Goal: Information Seeking & Learning: Learn about a topic

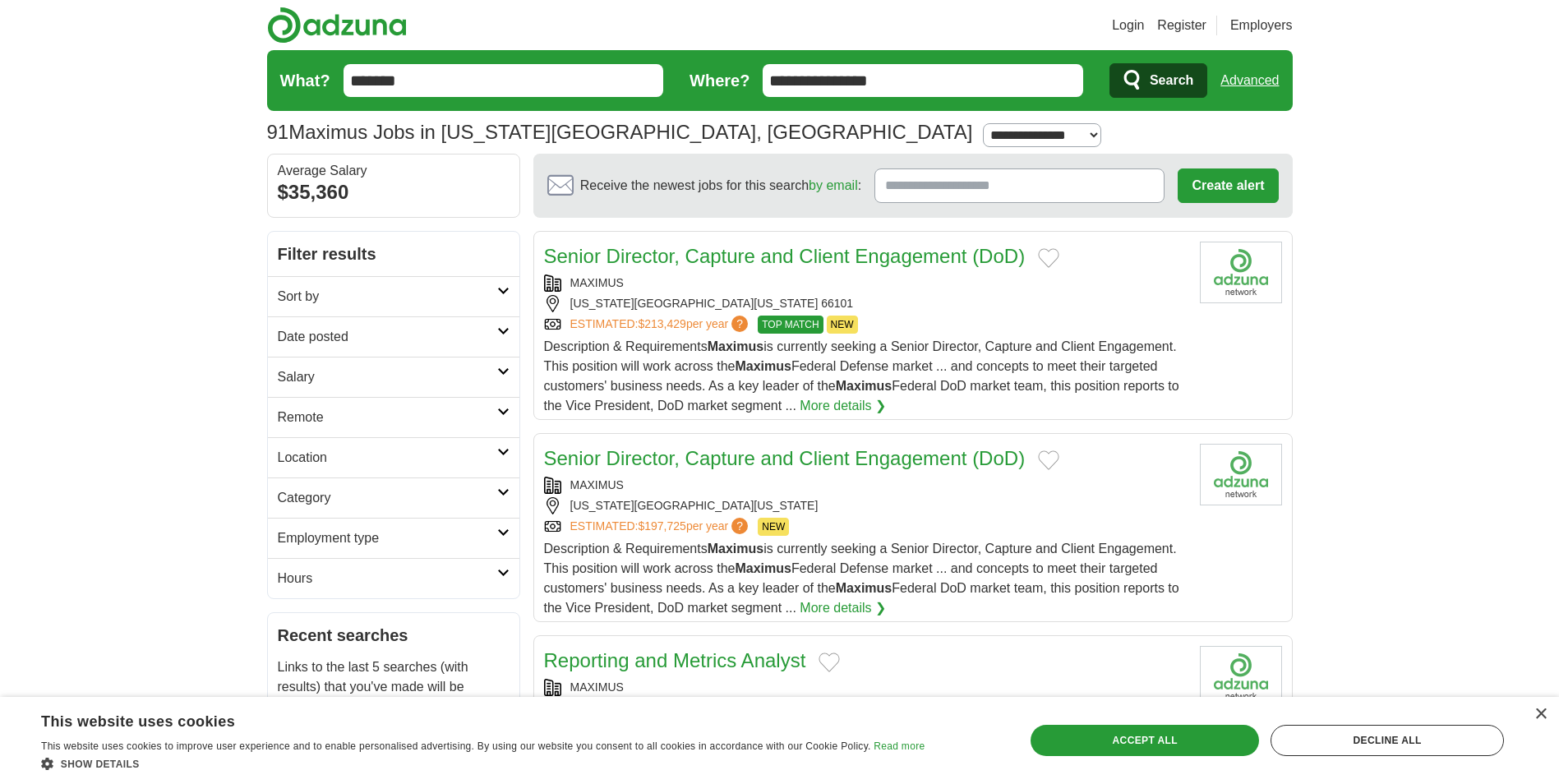
click at [448, 410] on h2 "Remote" at bounding box center [387, 417] width 219 height 20
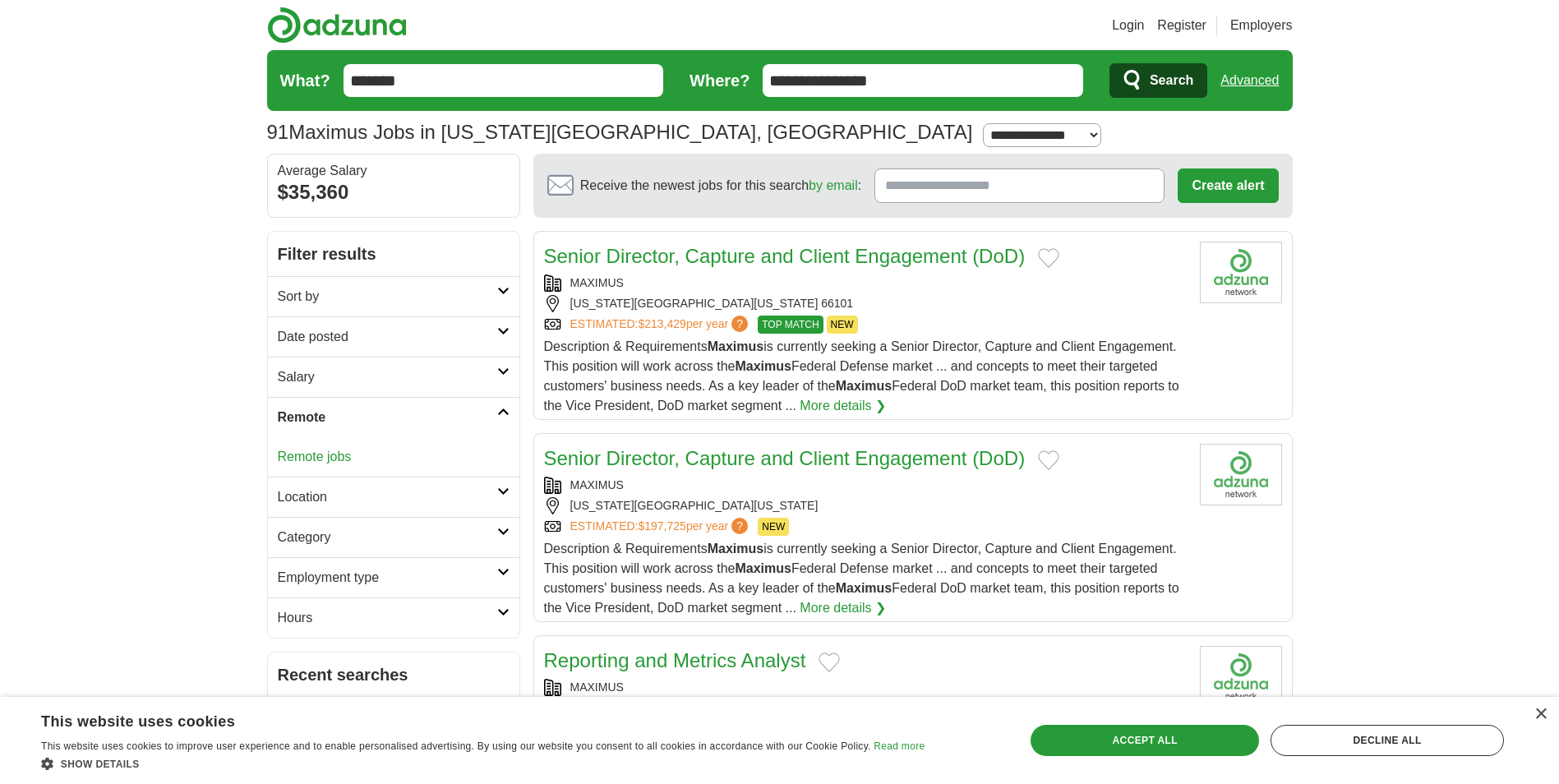
click at [321, 458] on link "Remote jobs" at bounding box center [315, 456] width 74 height 14
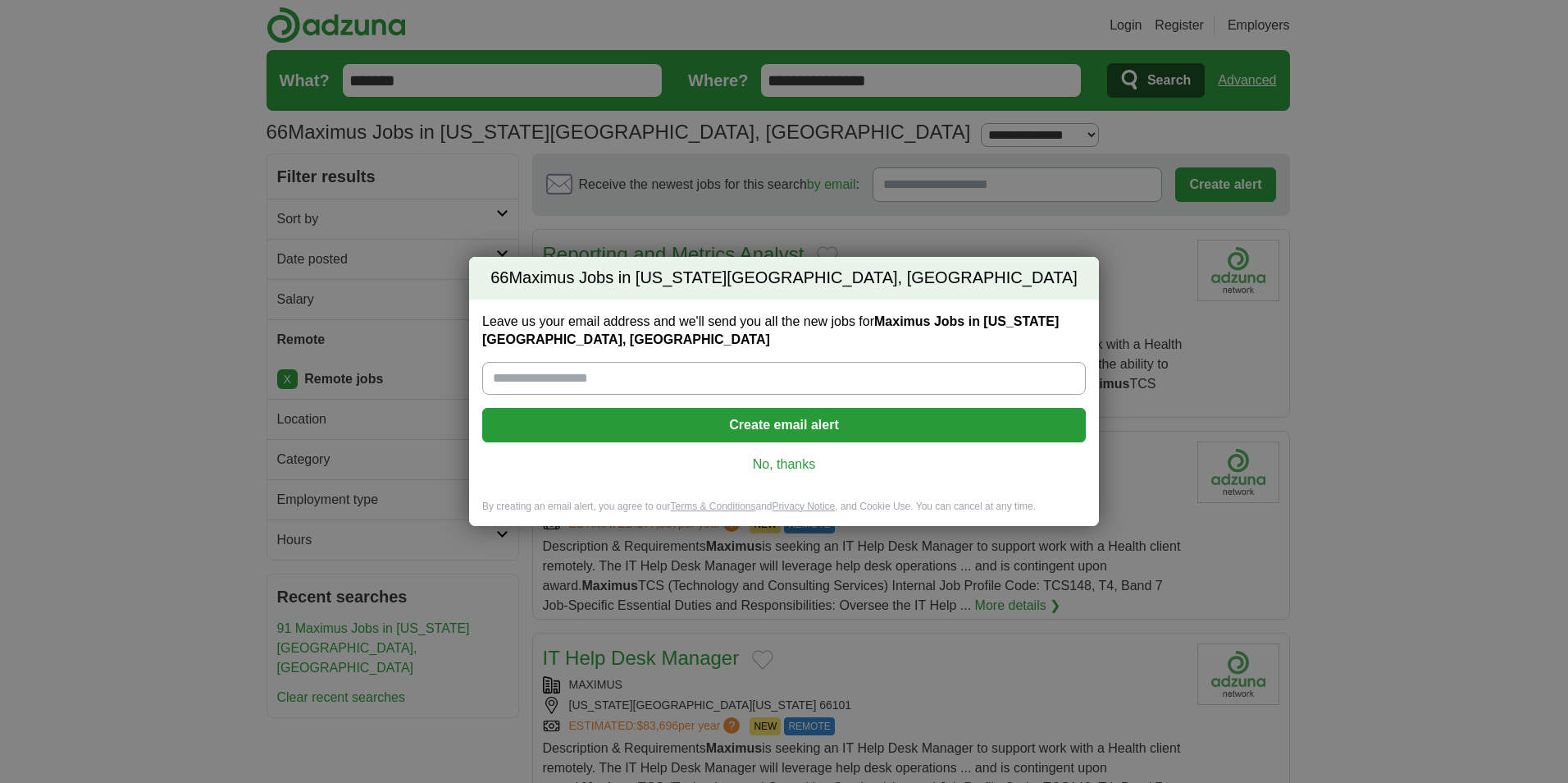
click at [815, 468] on link "No, thanks" at bounding box center [784, 464] width 577 height 18
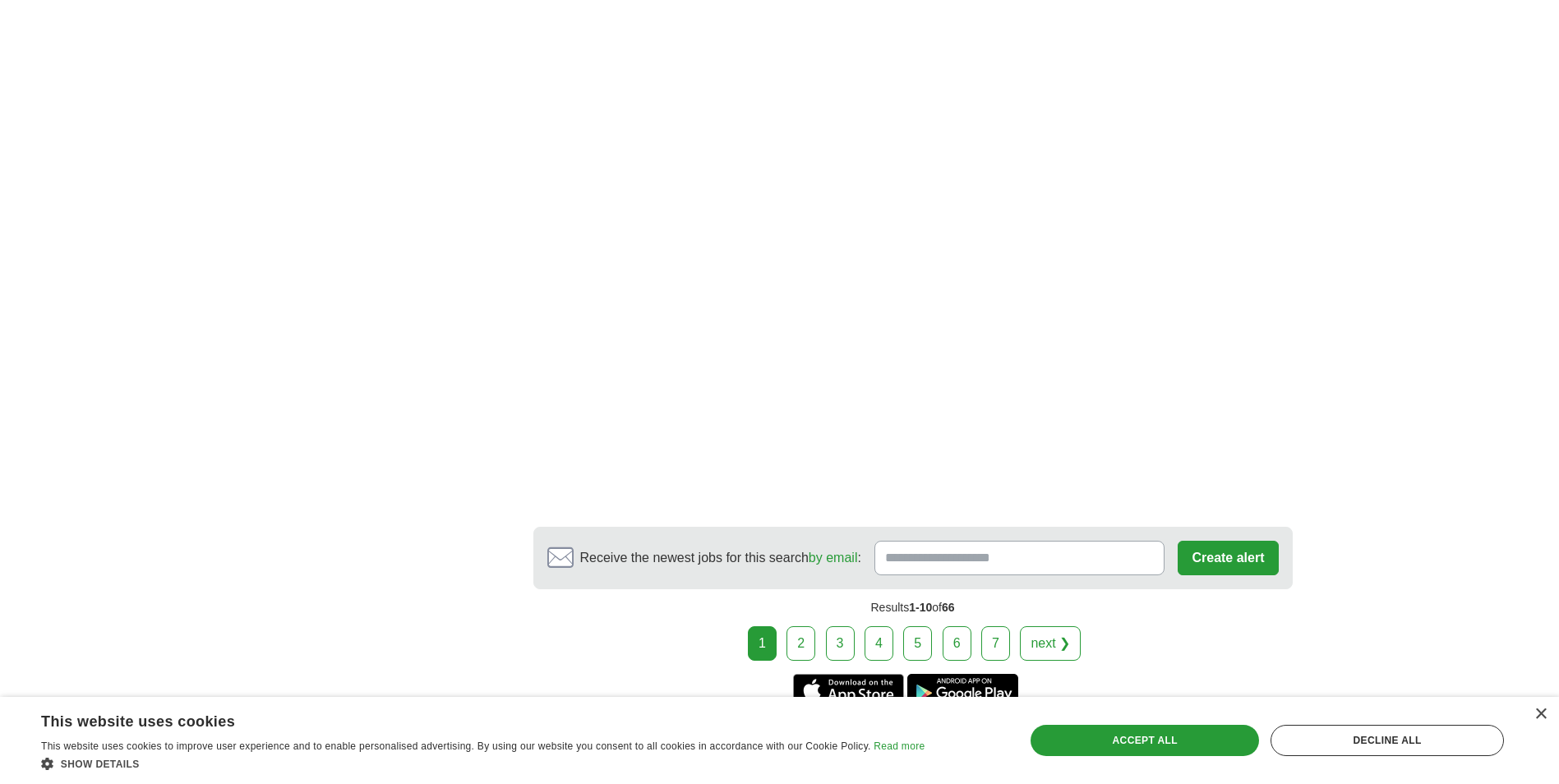
scroll to position [2629, 0]
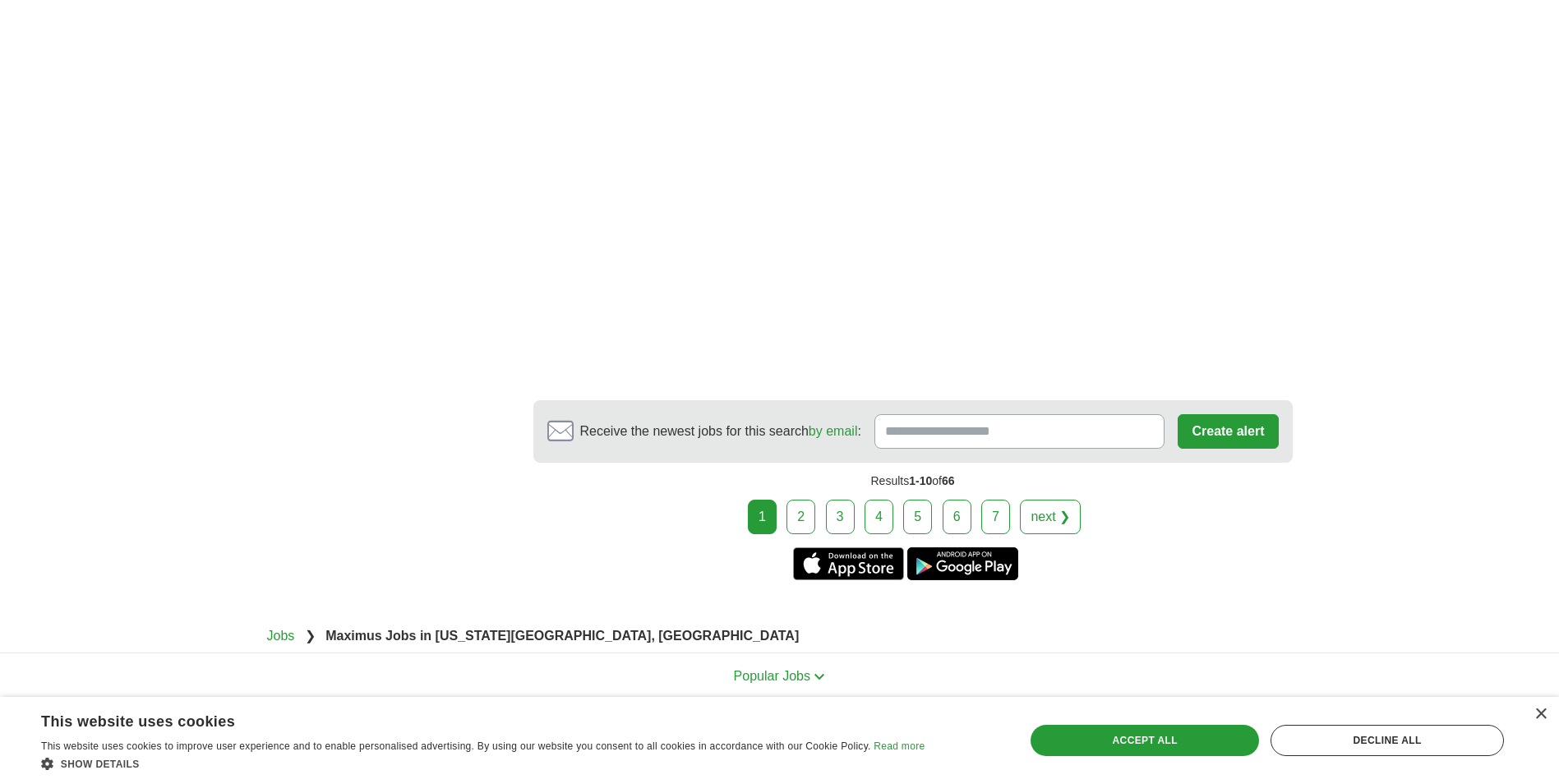
click at [814, 511] on link "2" at bounding box center [800, 517] width 28 height 34
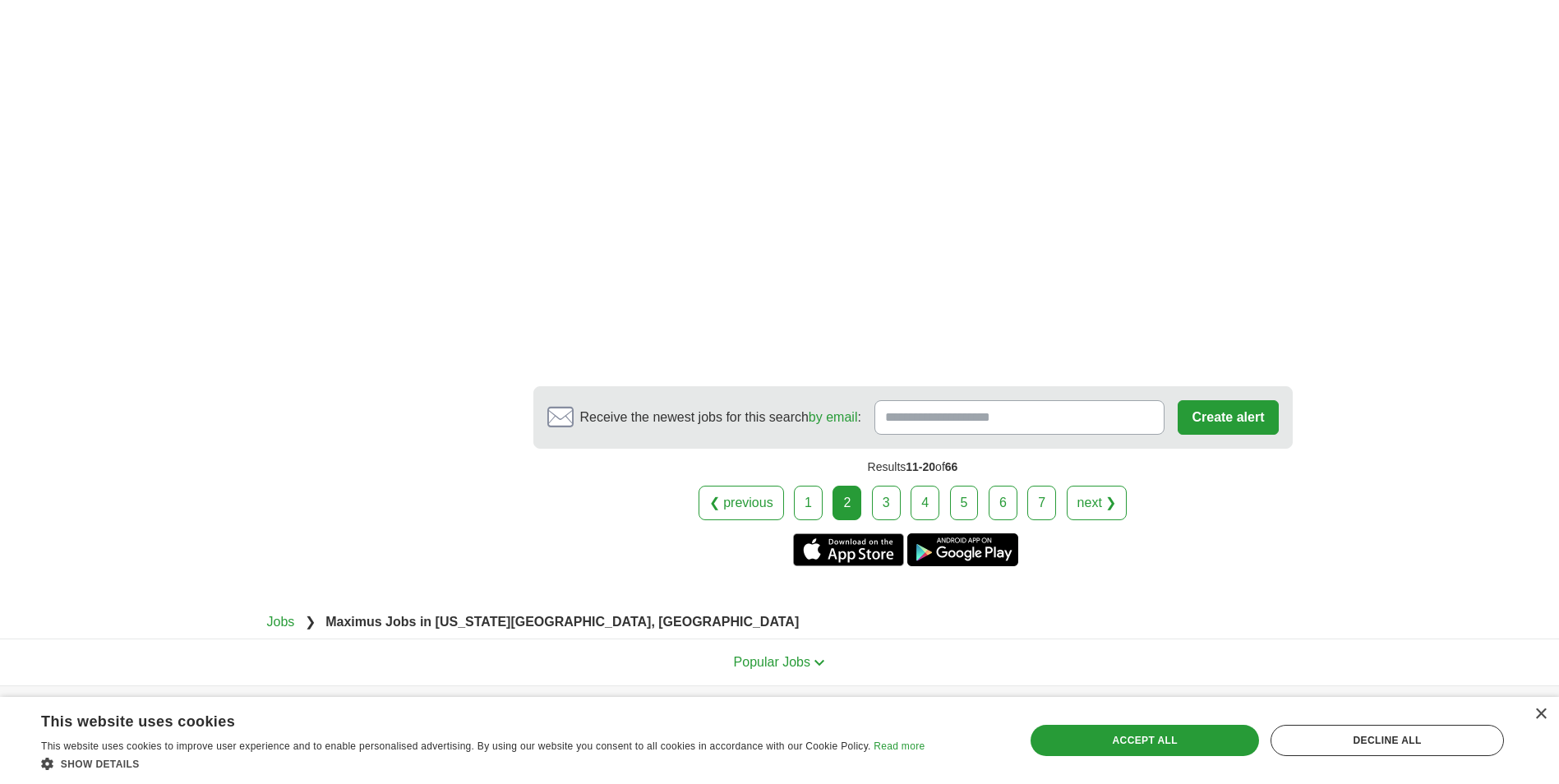
scroll to position [3302, 0]
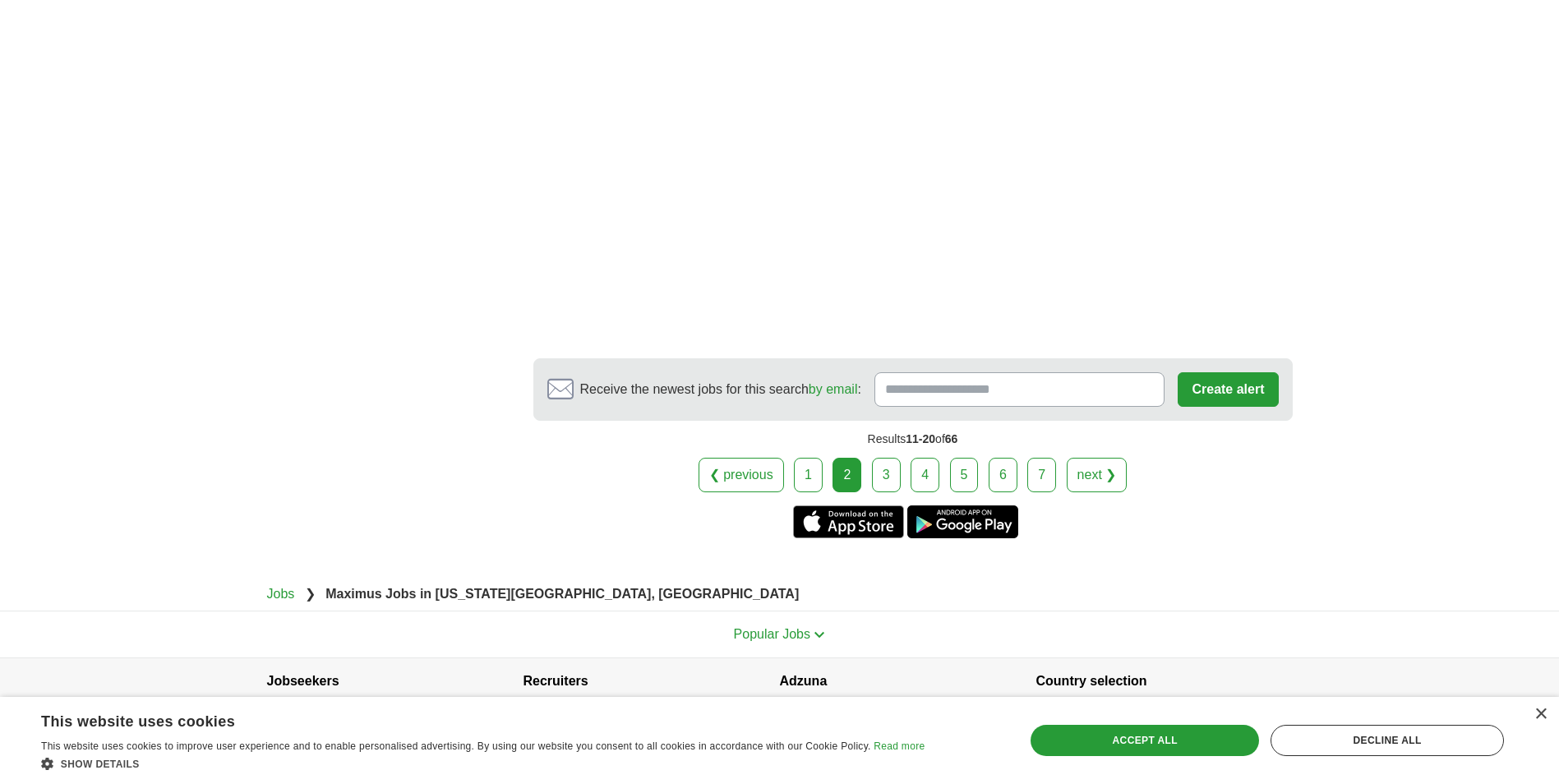
click at [894, 458] on link "3" at bounding box center [886, 475] width 28 height 34
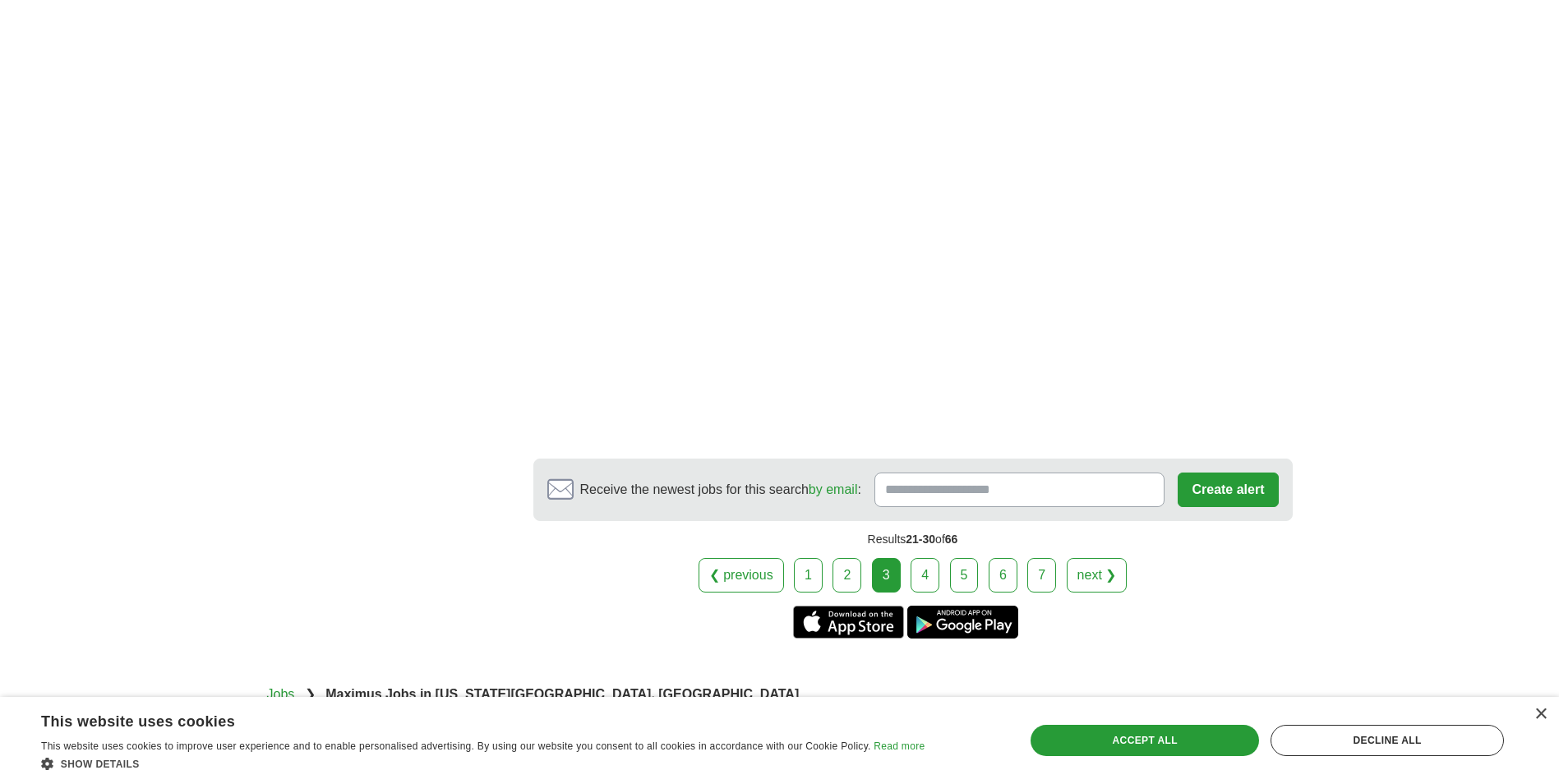
scroll to position [3361, 0]
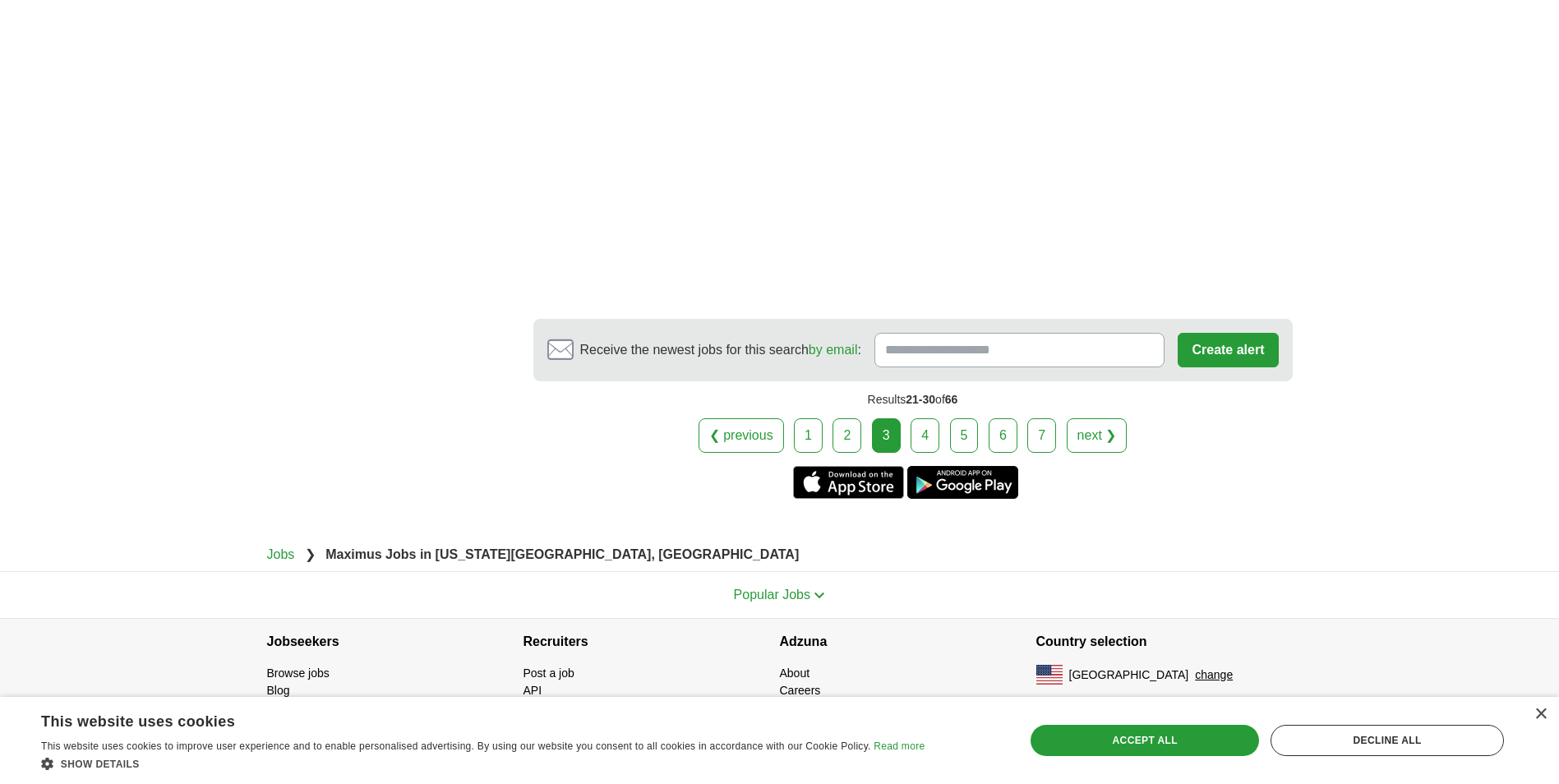
click at [926, 436] on link "4" at bounding box center [925, 435] width 28 height 34
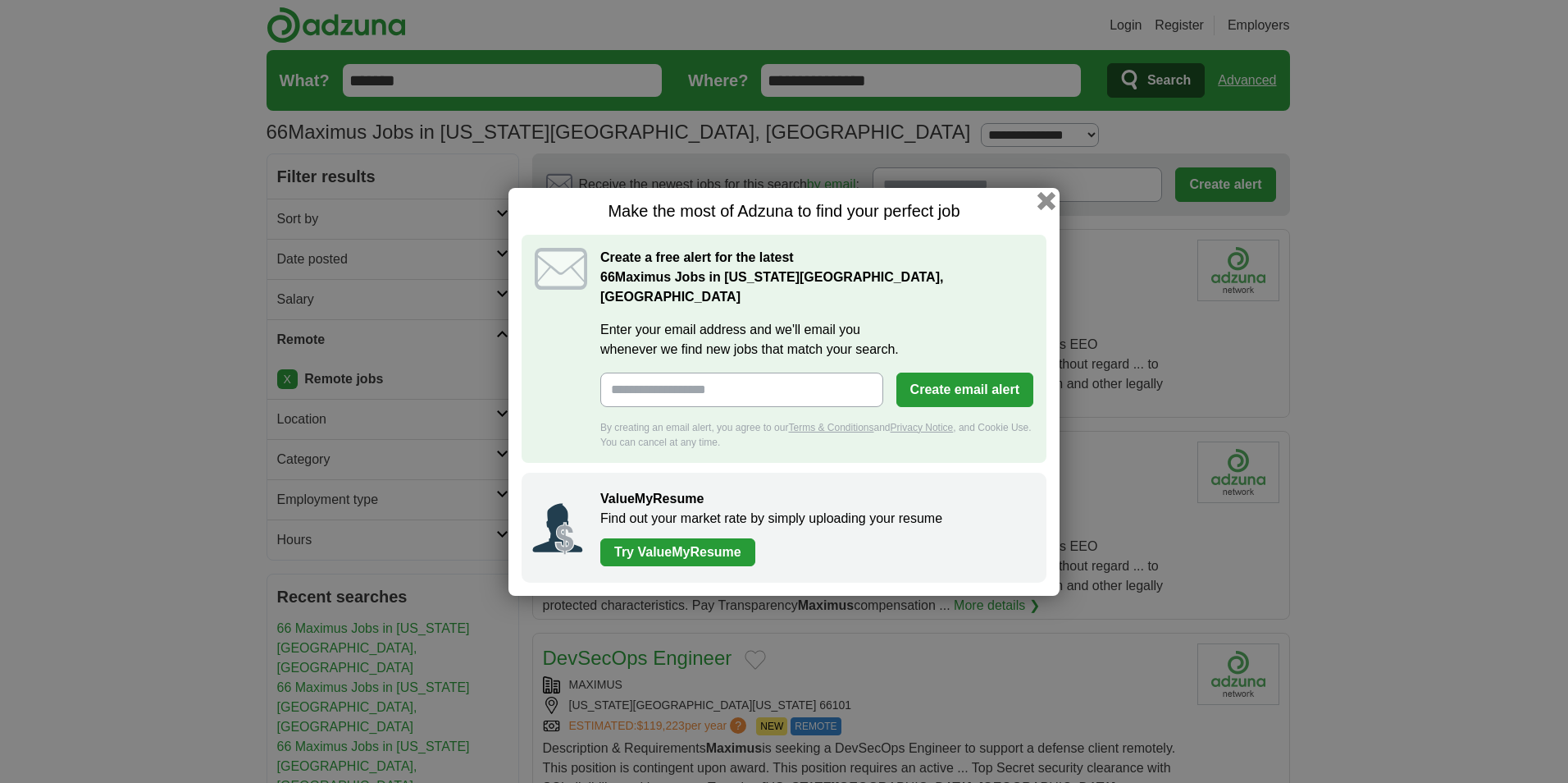
click at [1048, 209] on button "button" at bounding box center [1046, 200] width 18 height 18
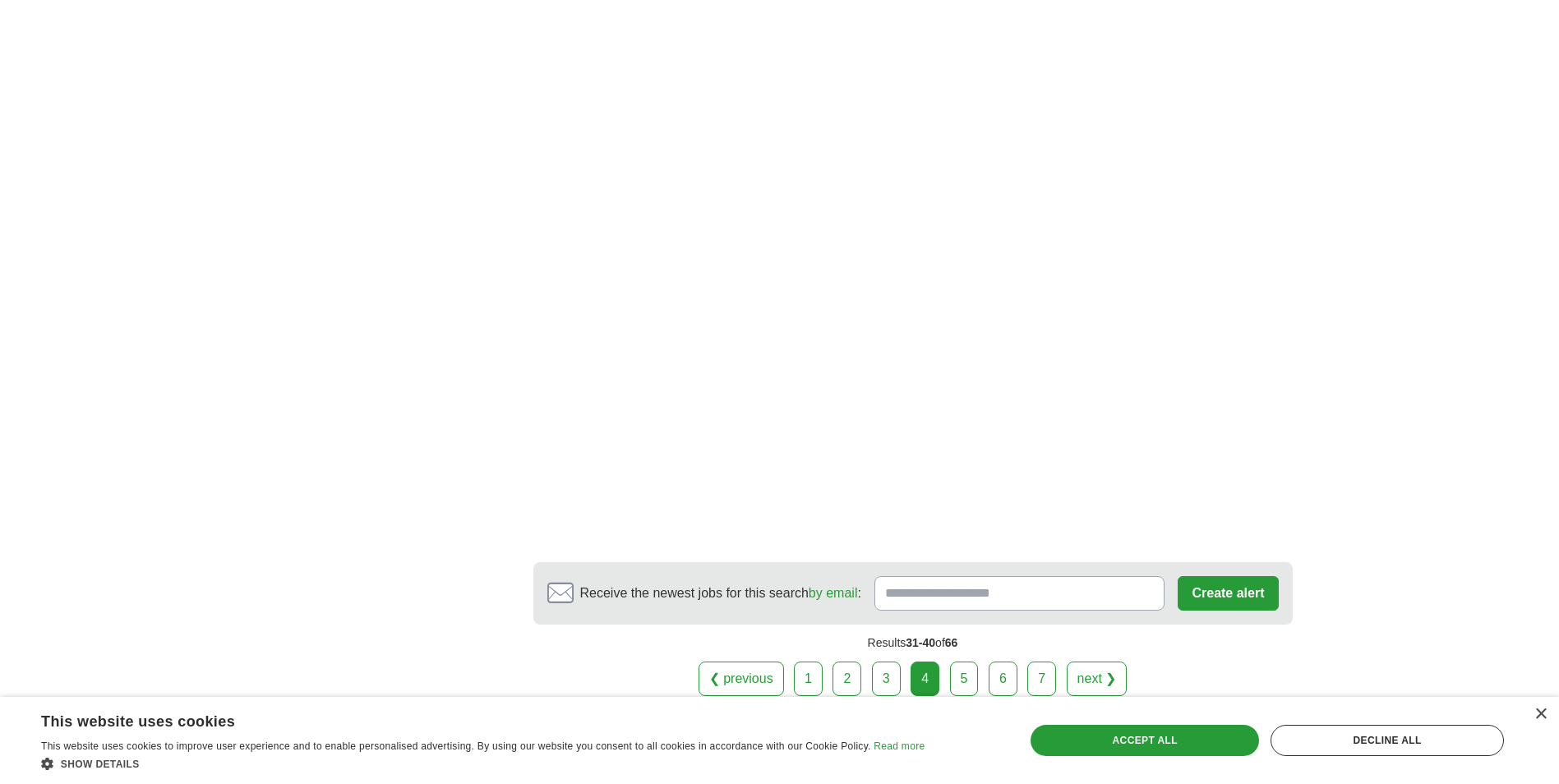
scroll to position [2875, 0]
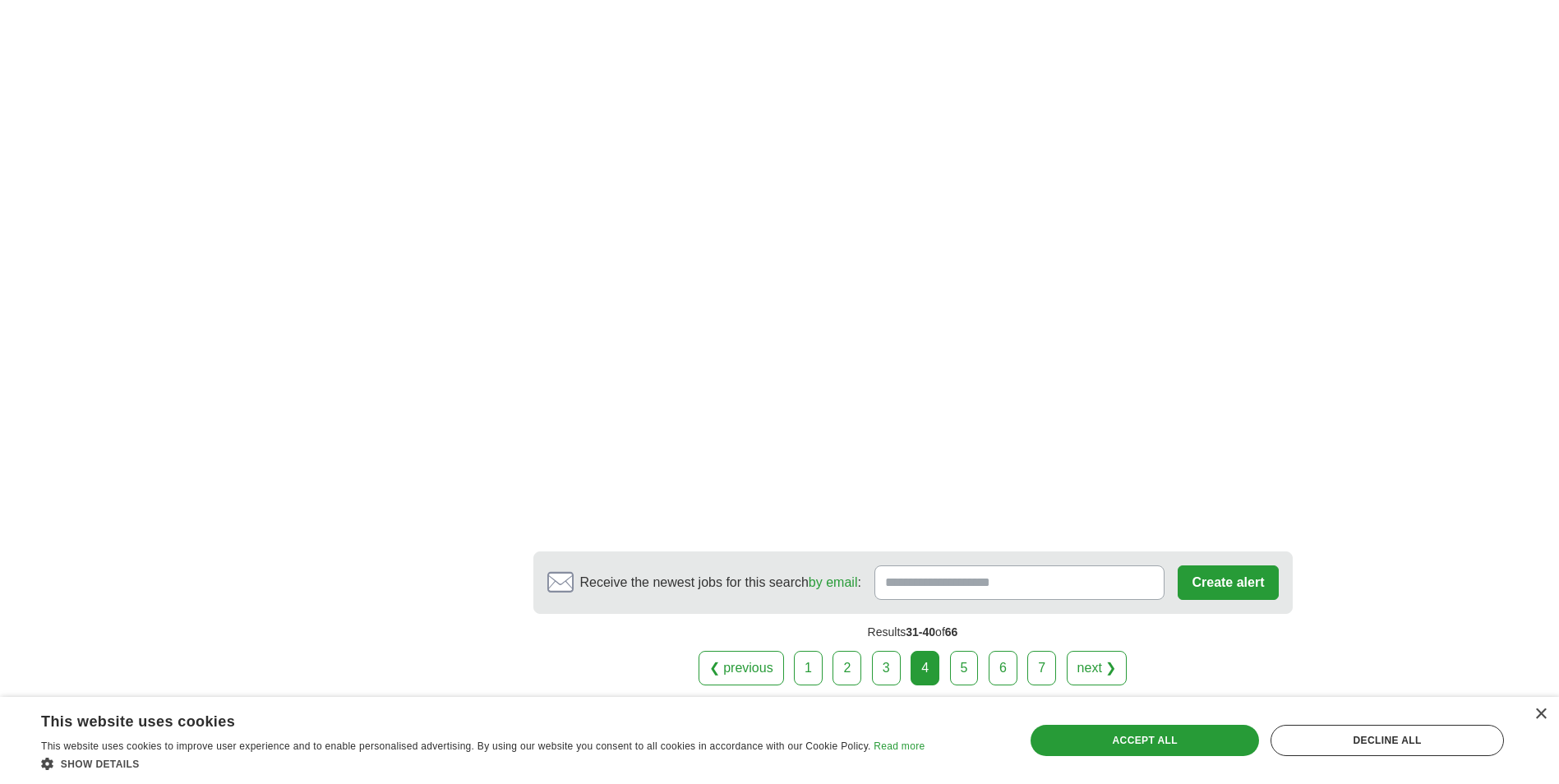
click at [969, 650] on link "5" at bounding box center [964, 667] width 28 height 34
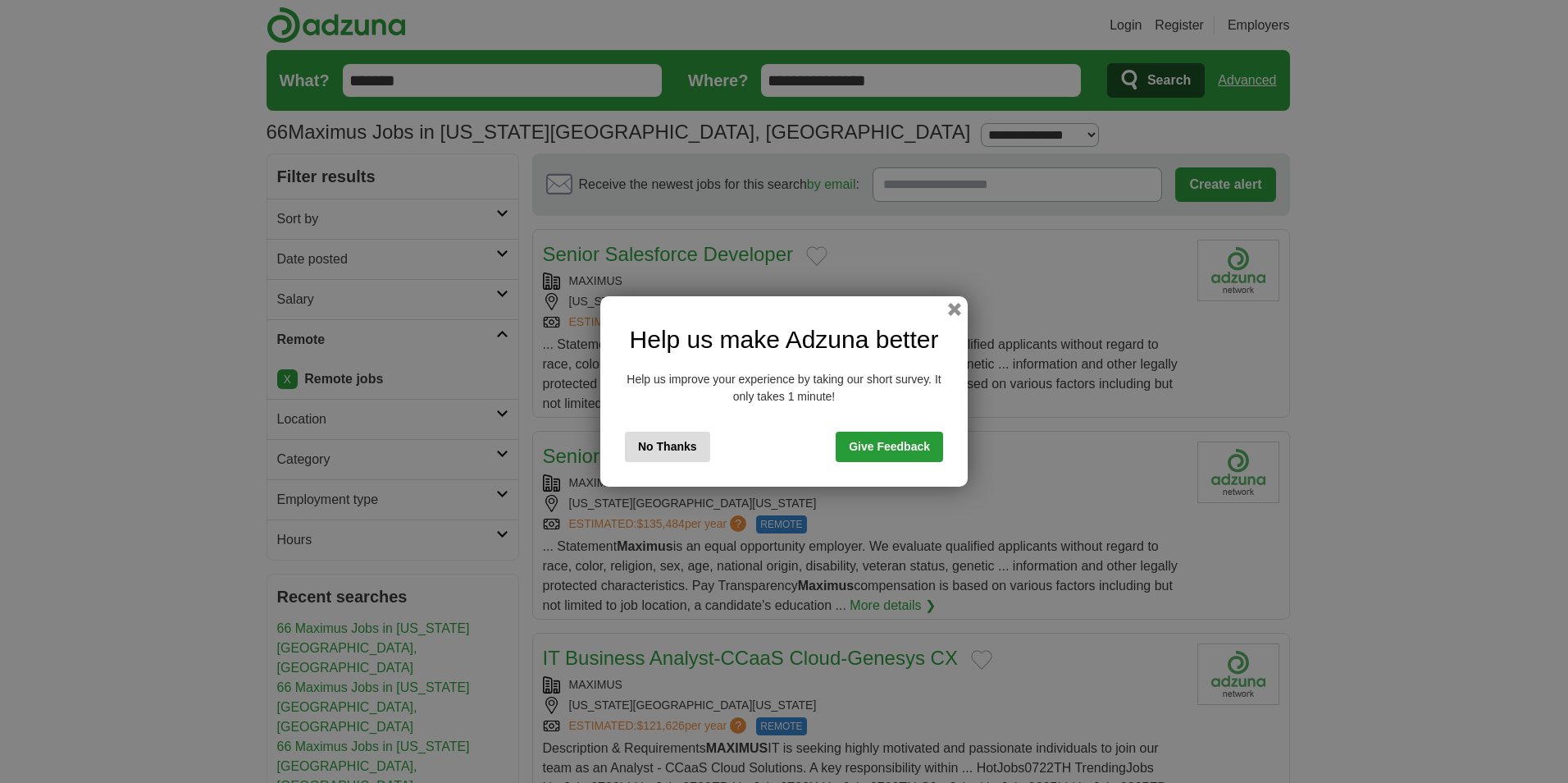
click at [669, 451] on button "No Thanks" at bounding box center [667, 447] width 85 height 30
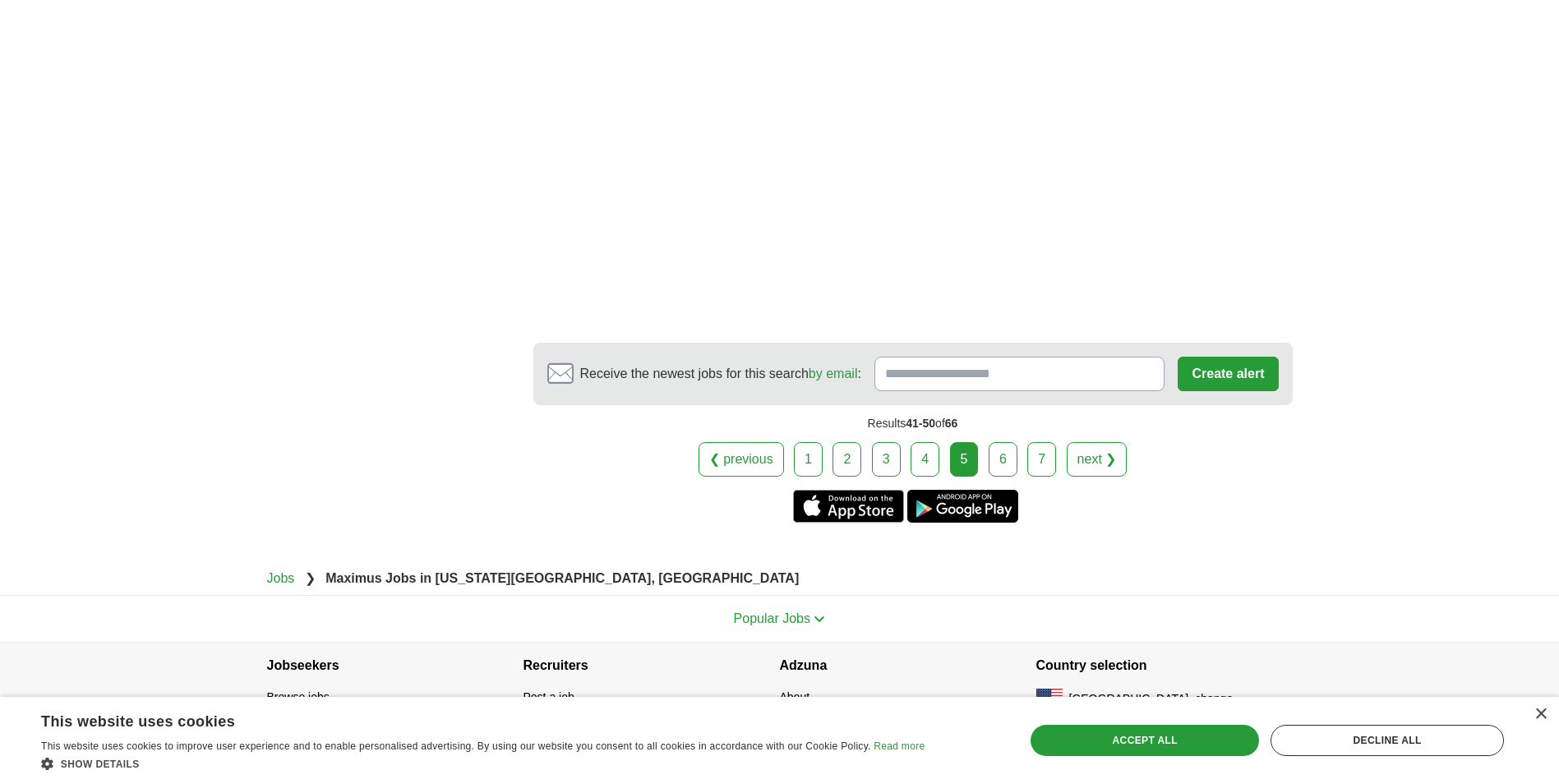
scroll to position [3160, 0]
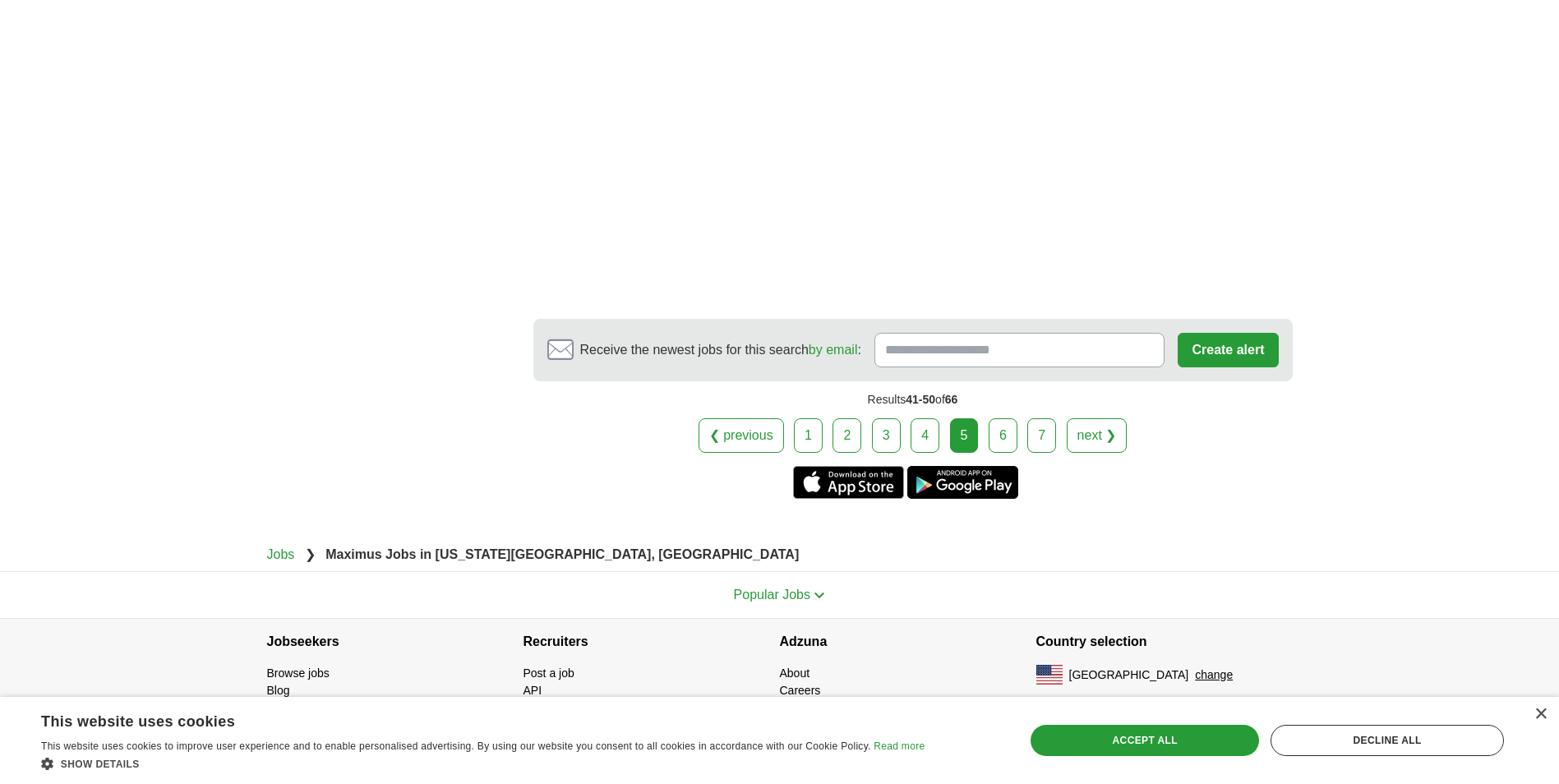
click at [1017, 440] on link "6" at bounding box center [1002, 435] width 28 height 34
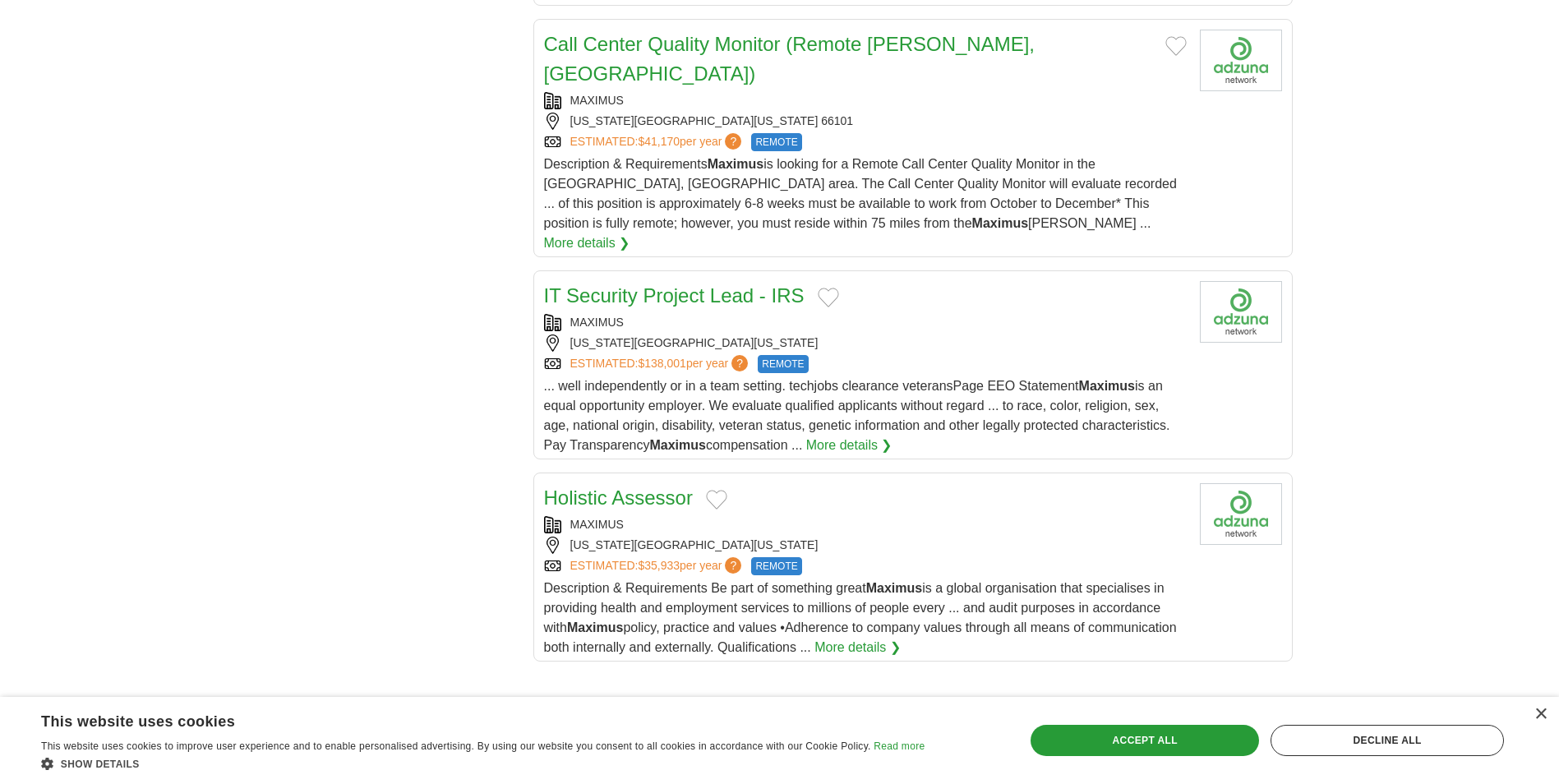
scroll to position [1972, 0]
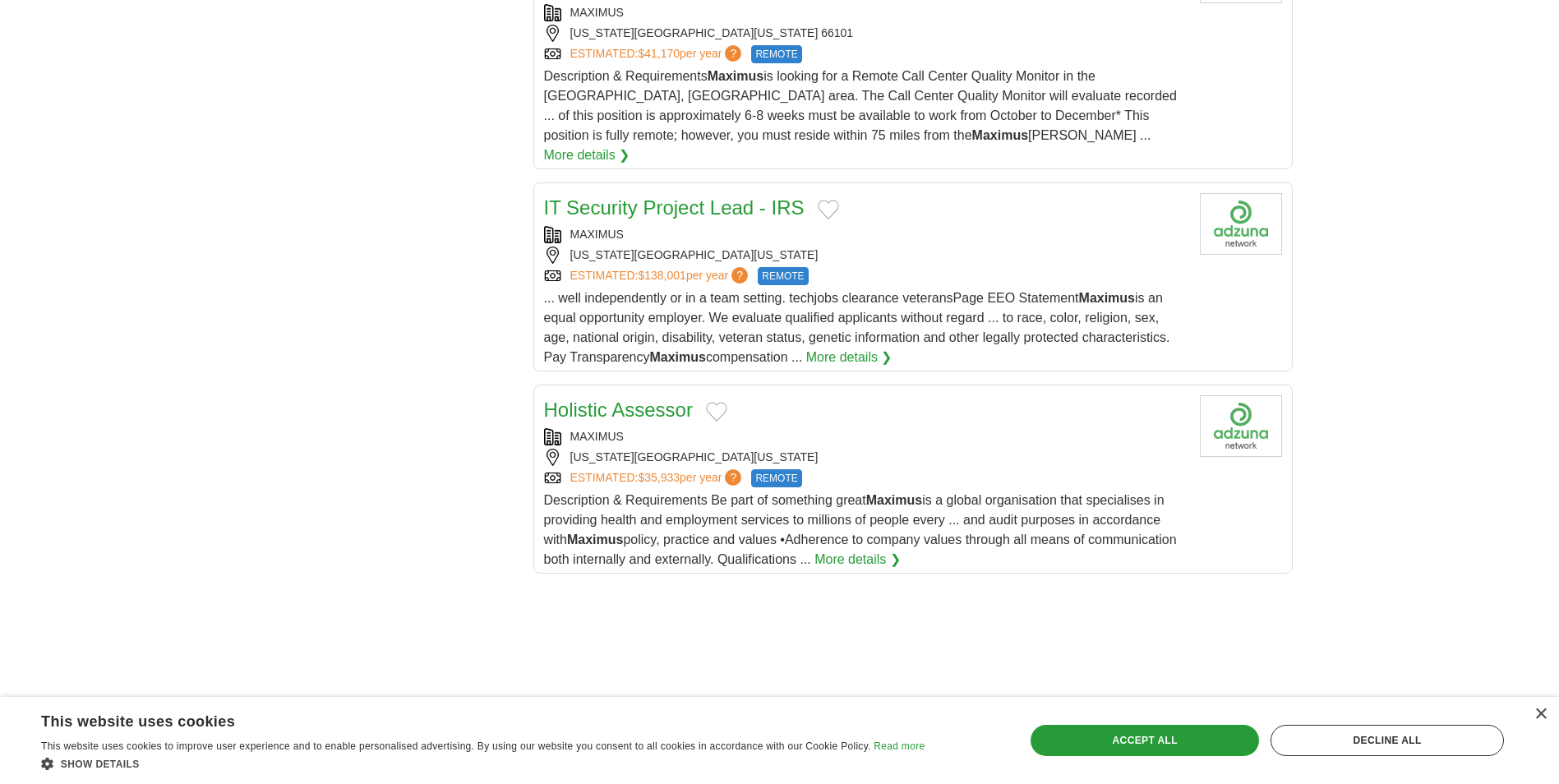
click at [630, 398] on link "Holistic Assessor" at bounding box center [618, 409] width 149 height 22
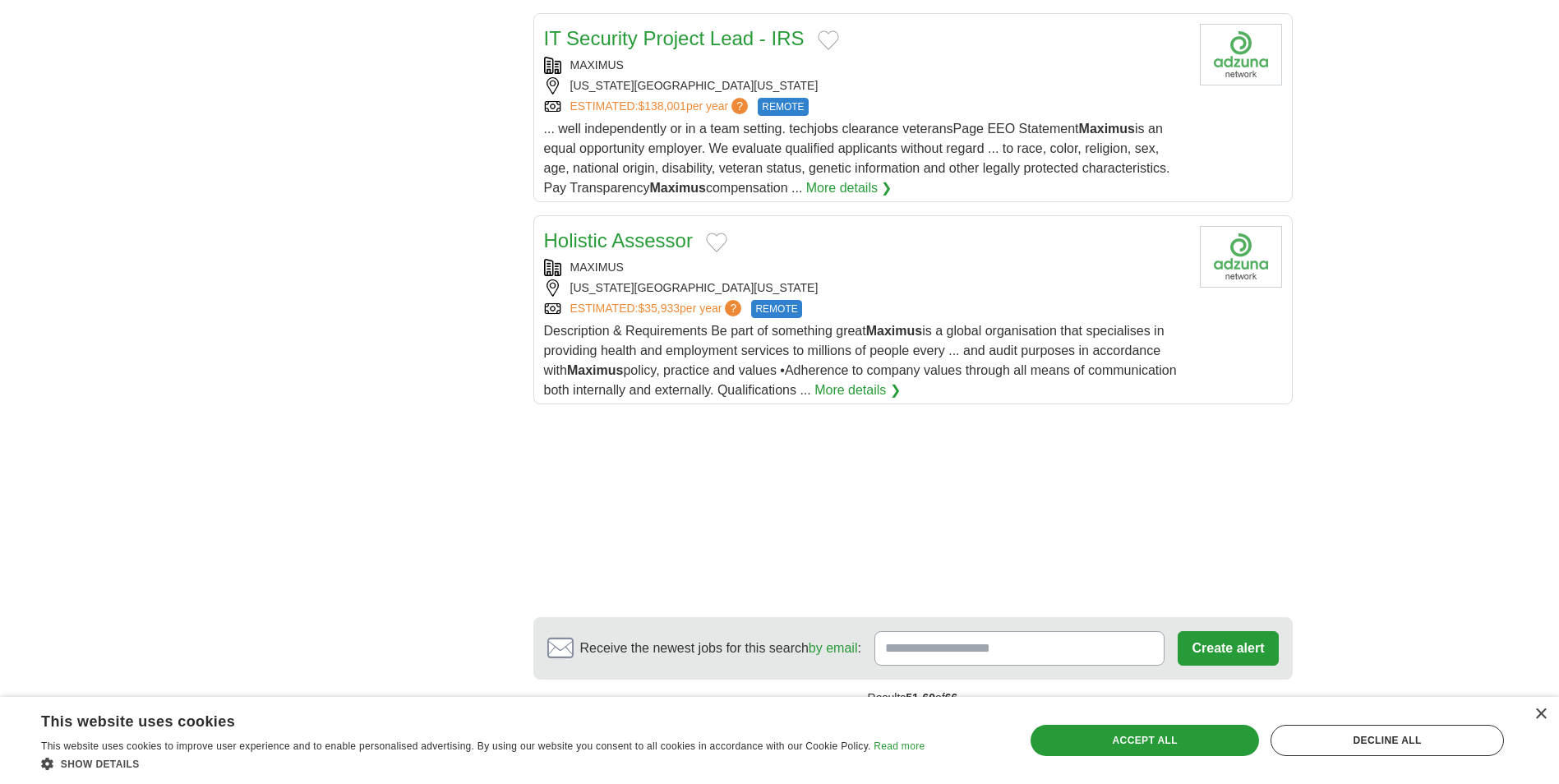
scroll to position [2218, 0]
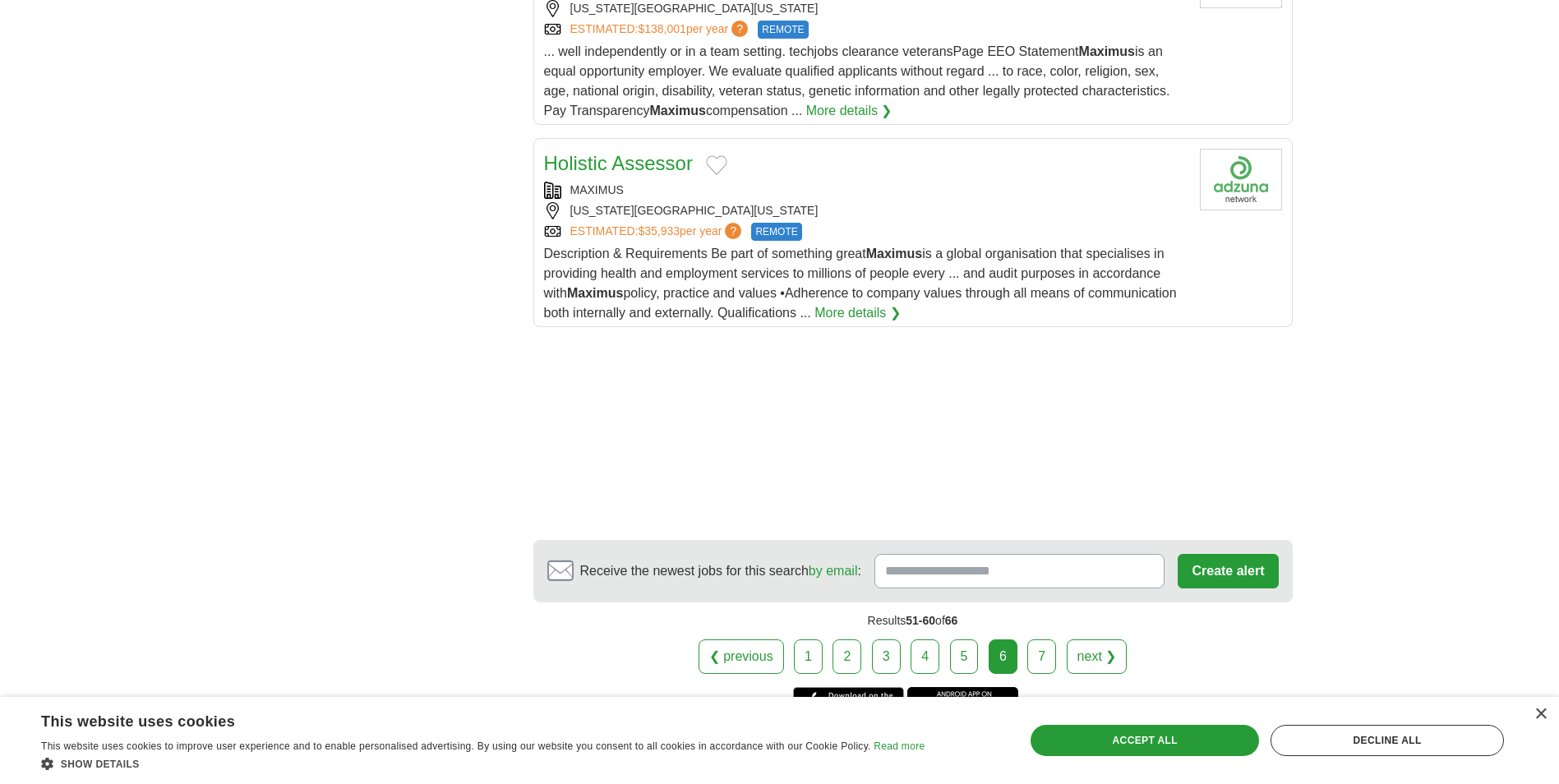
click at [1053, 639] on link "7" at bounding box center [1041, 656] width 28 height 34
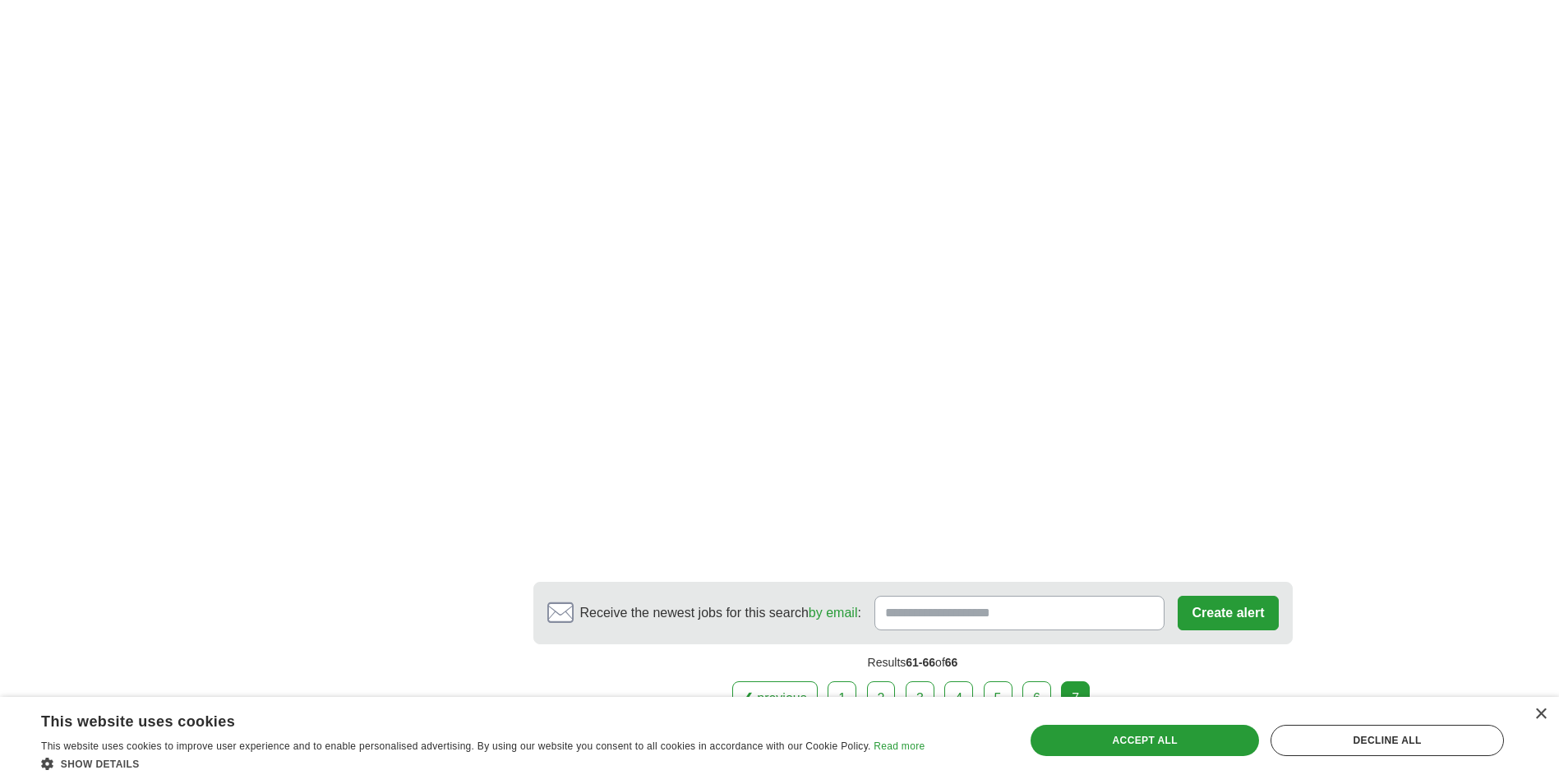
scroll to position [2218, 0]
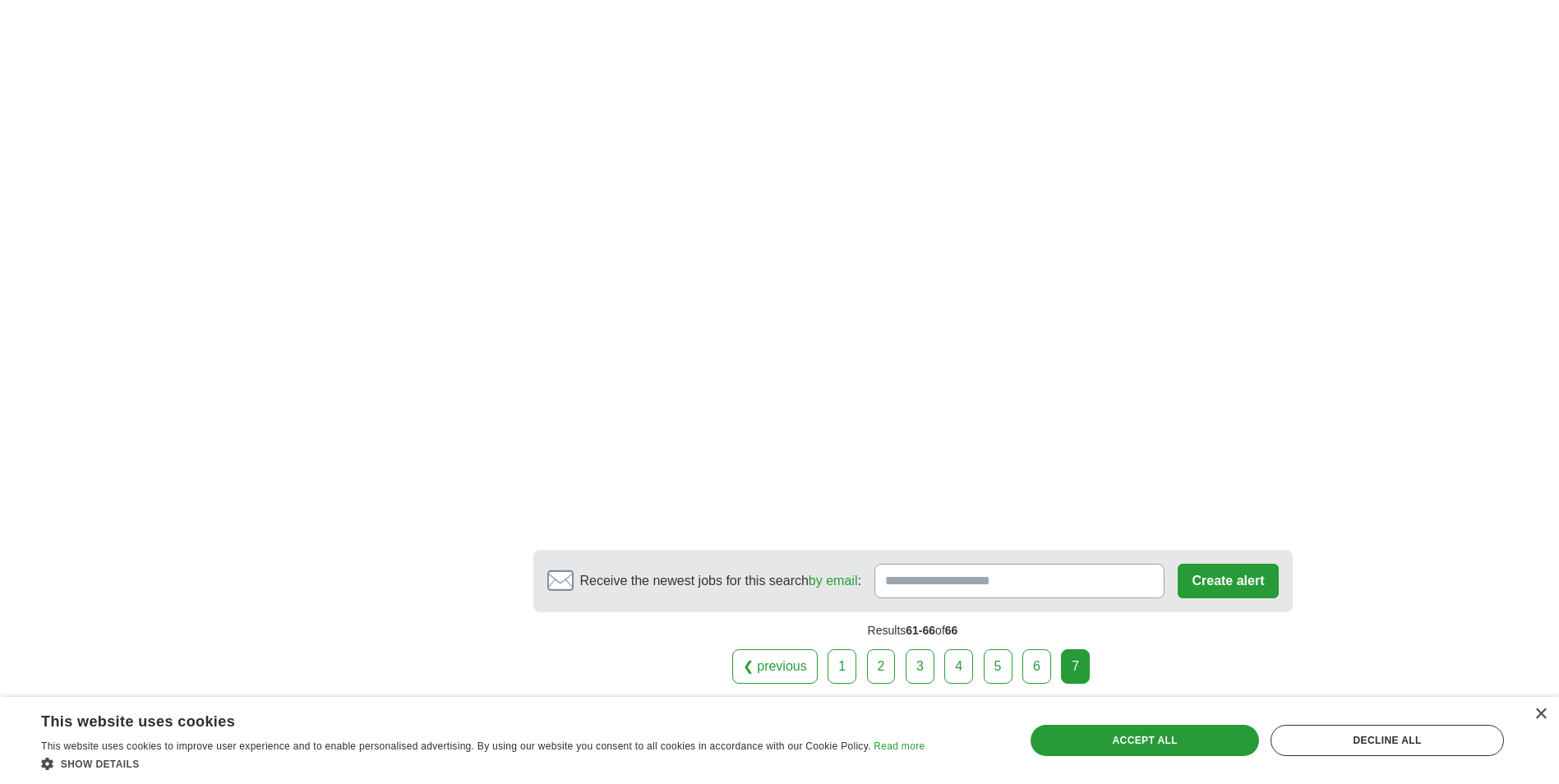
click at [849, 649] on link "1" at bounding box center [842, 666] width 28 height 34
